Goal: Navigation & Orientation: Understand site structure

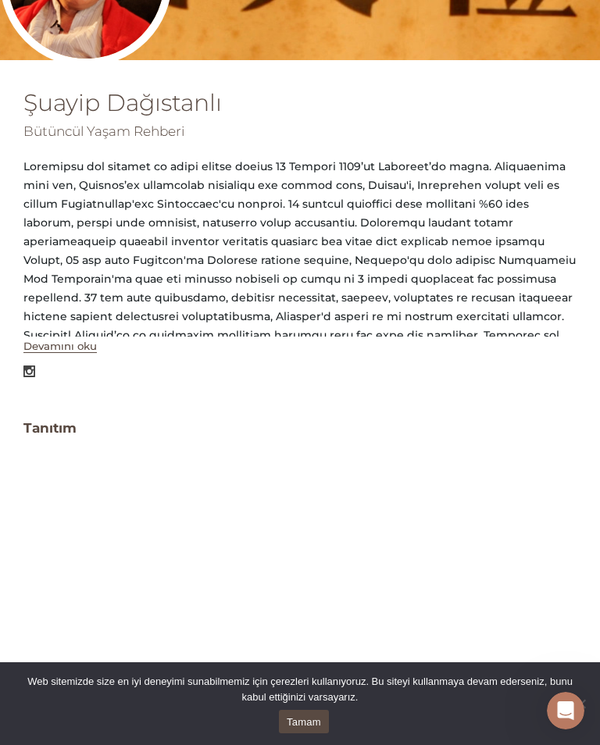
scroll to position [323, 0]
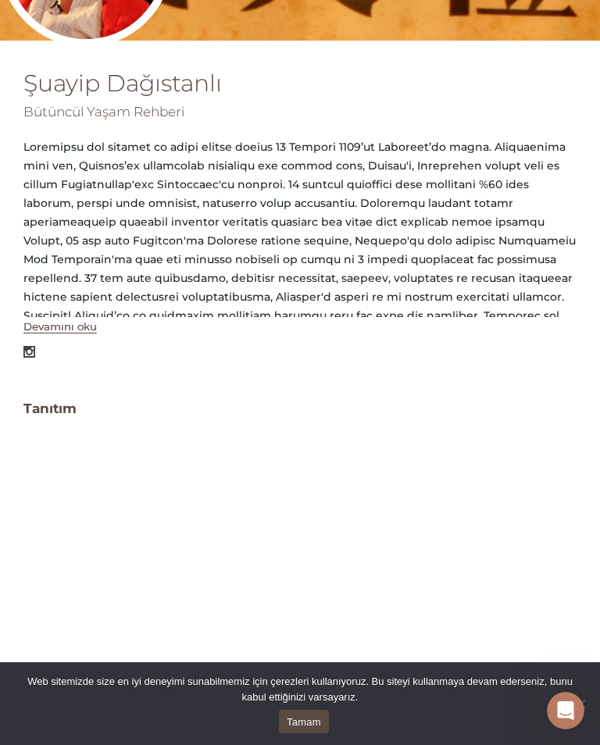
click at [79, 325] on button "Devamını oku" at bounding box center [59, 326] width 73 height 13
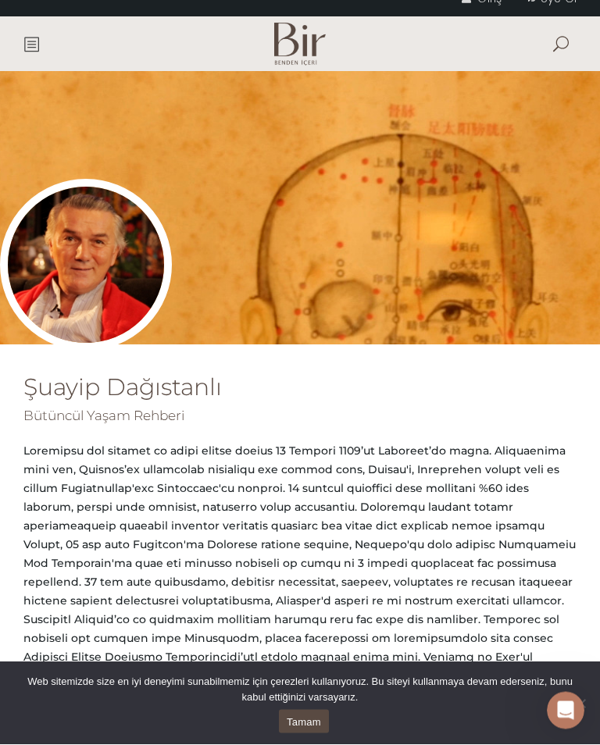
scroll to position [0, 0]
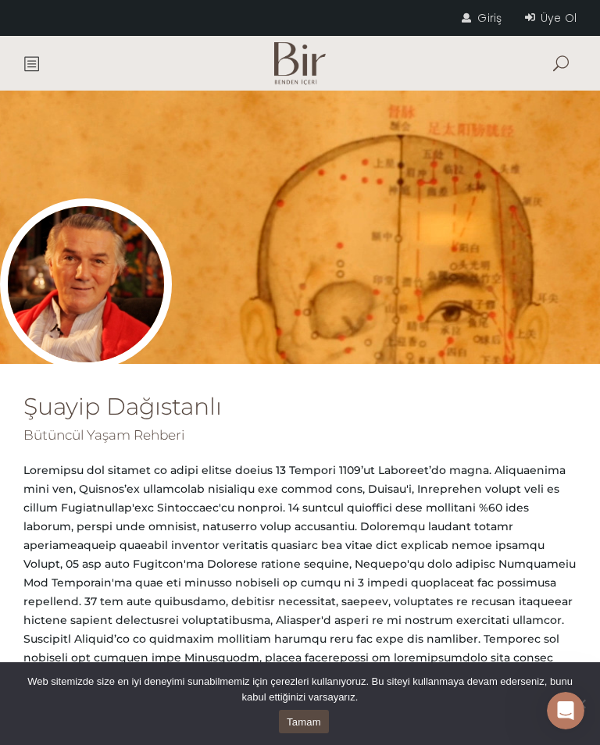
click at [34, 61] on span at bounding box center [31, 63] width 16 height 16
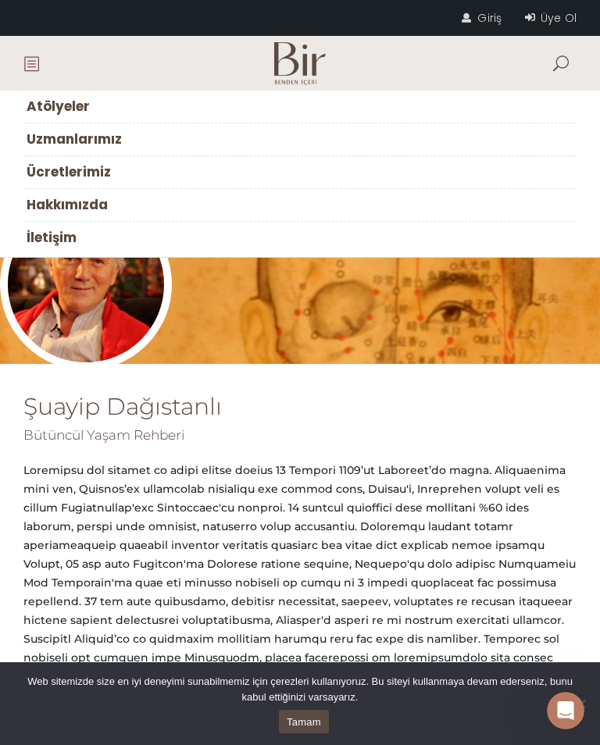
click at [341, 201] on link "Hakkımızda" at bounding box center [299, 205] width 553 height 33
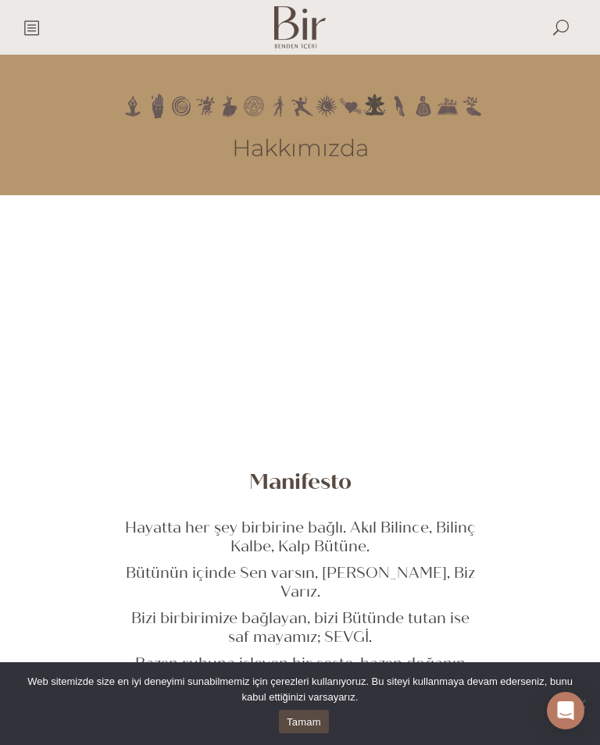
click at [37, 28] on span at bounding box center [31, 28] width 16 height 16
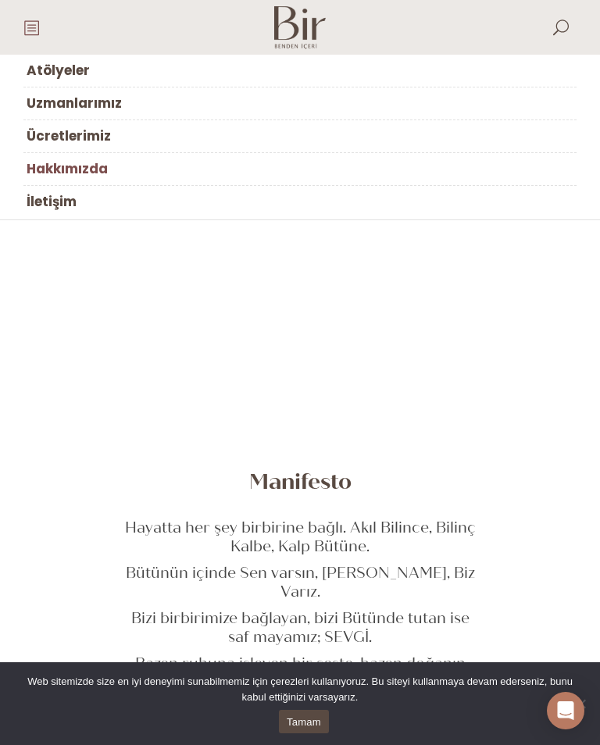
click at [137, 202] on link "İletişim" at bounding box center [299, 202] width 553 height 32
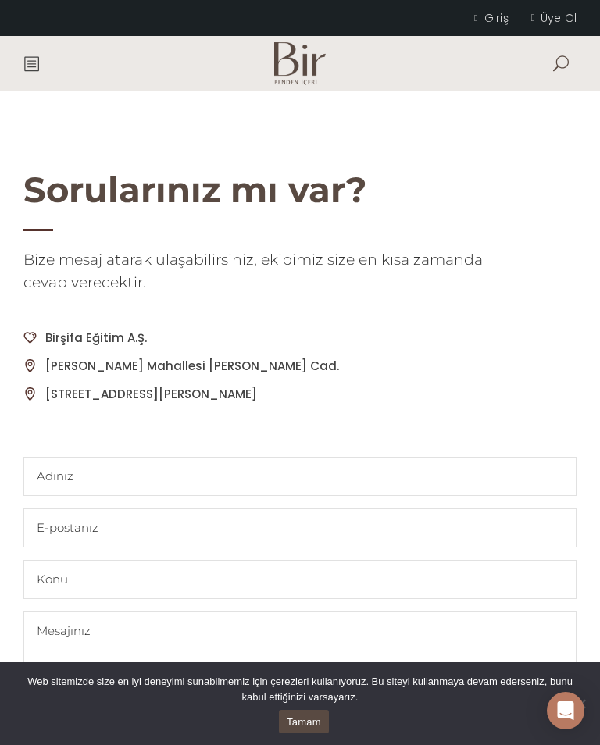
click at [30, 57] on span at bounding box center [31, 63] width 16 height 16
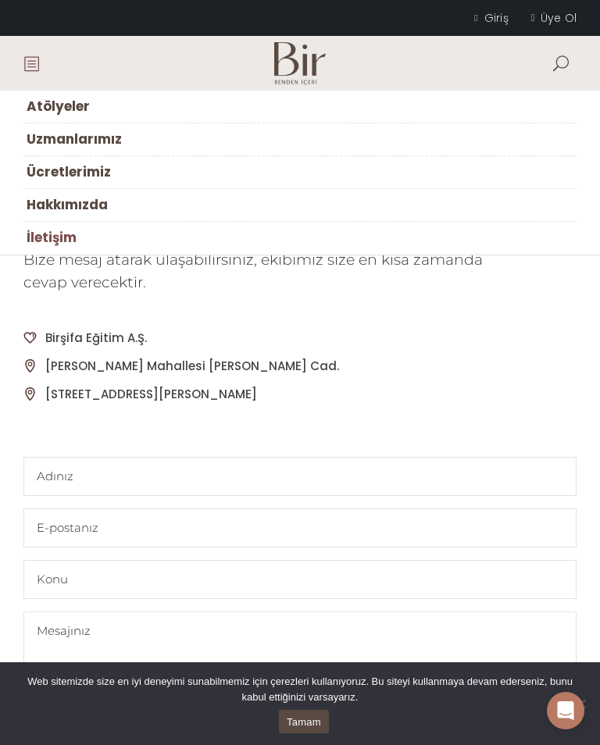
click at [64, 167] on span "Ücretlerimiz" at bounding box center [69, 171] width 84 height 19
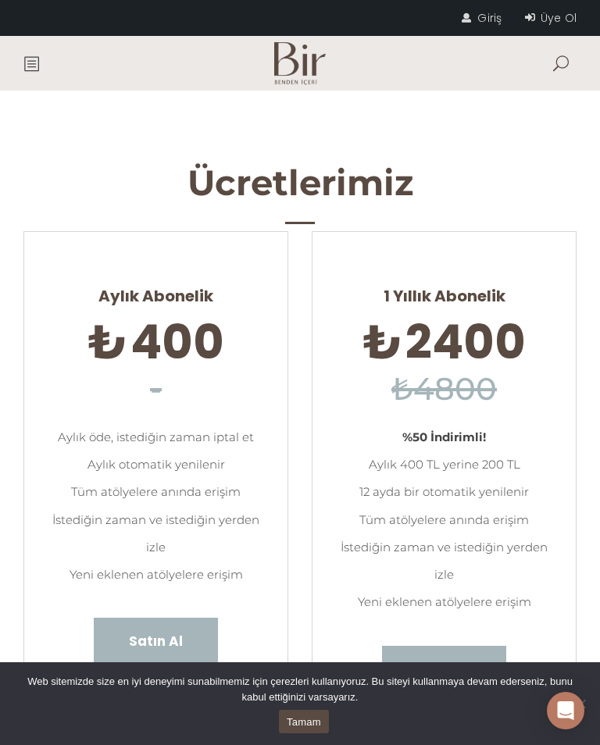
click at [31, 59] on span at bounding box center [31, 63] width 16 height 16
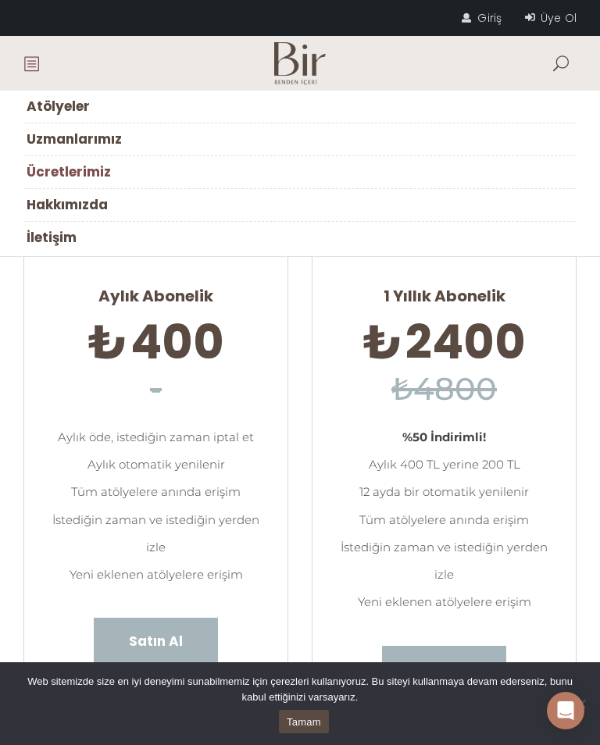
click at [65, 139] on span "Uzmanlarımız" at bounding box center [74, 139] width 95 height 19
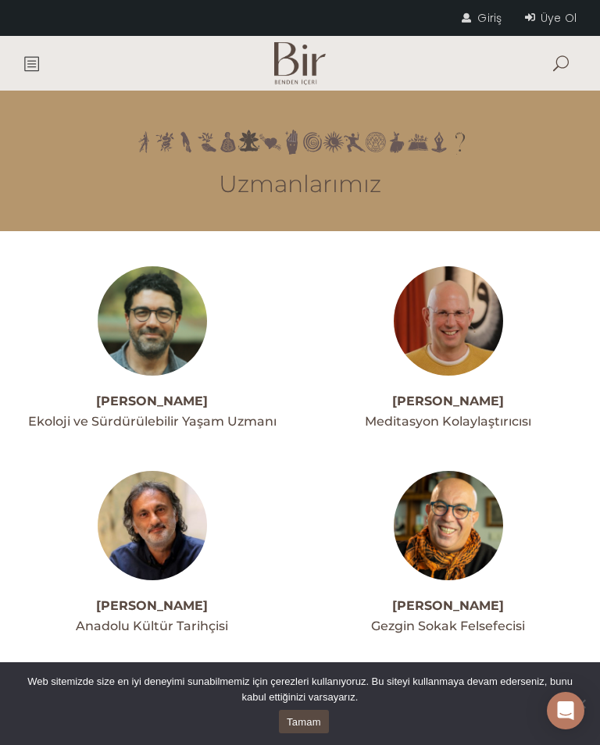
click at [32, 55] on span at bounding box center [31, 63] width 16 height 16
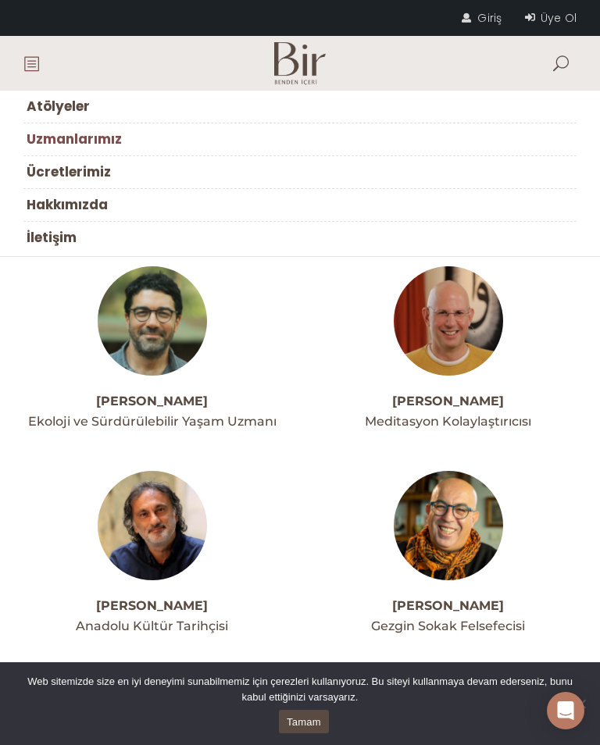
click at [48, 101] on span "Atölyeler" at bounding box center [58, 106] width 63 height 19
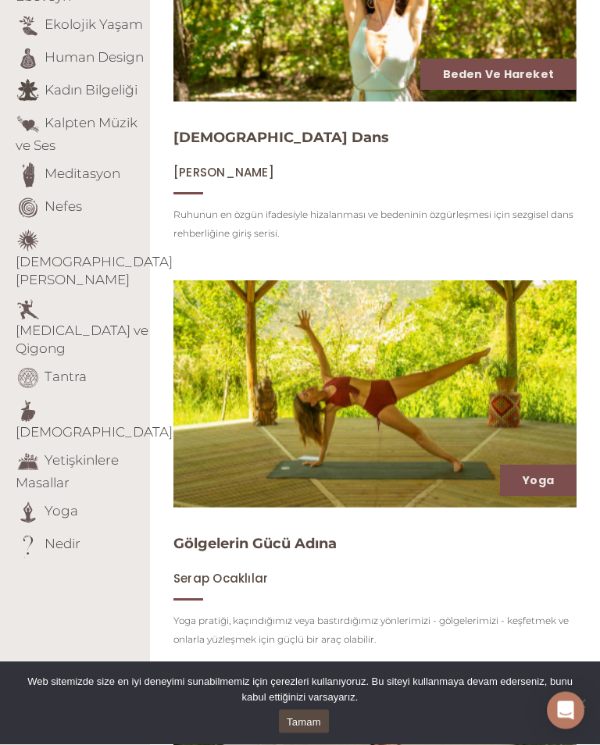
scroll to position [406, 0]
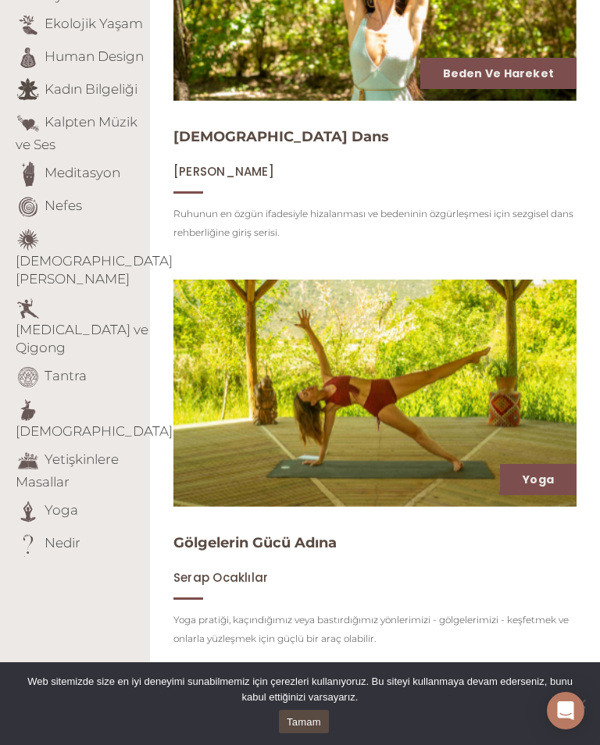
click at [63, 253] on link "Şamanik Öğretiler" at bounding box center [94, 270] width 157 height 34
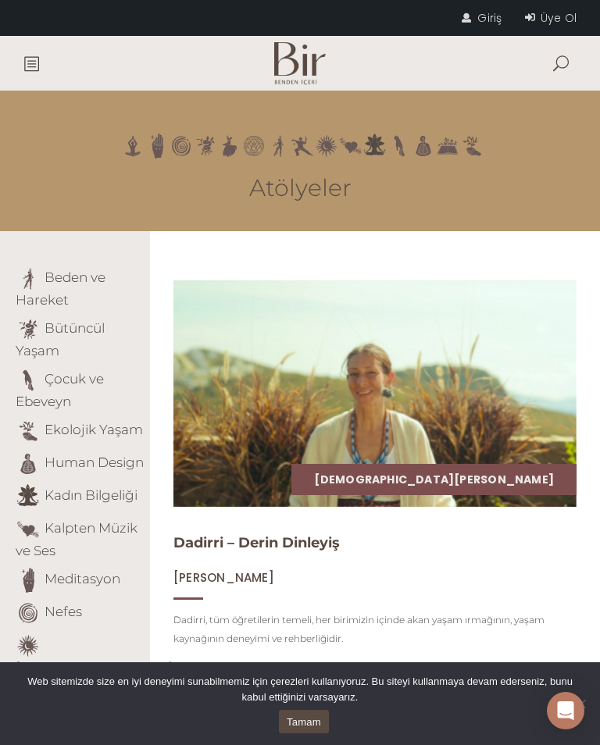
click at [34, 55] on span at bounding box center [31, 63] width 16 height 16
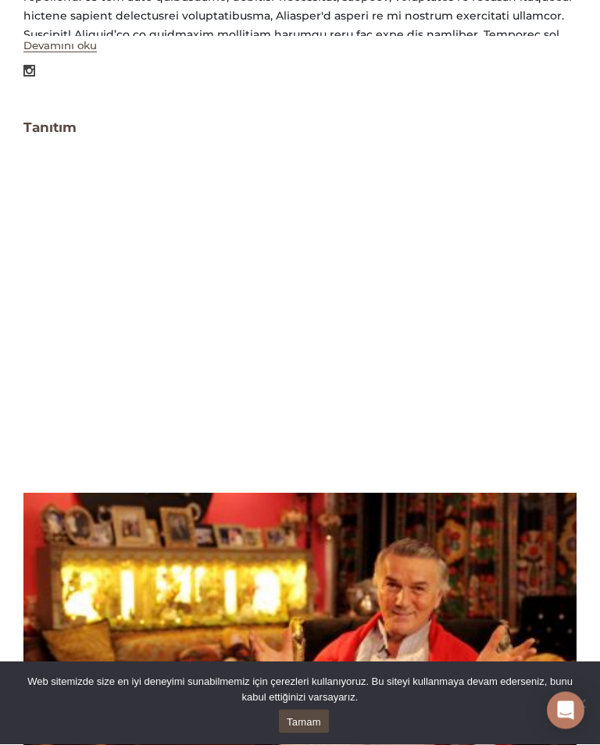
scroll to position [600, 0]
